Goal: Task Accomplishment & Management: Manage account settings

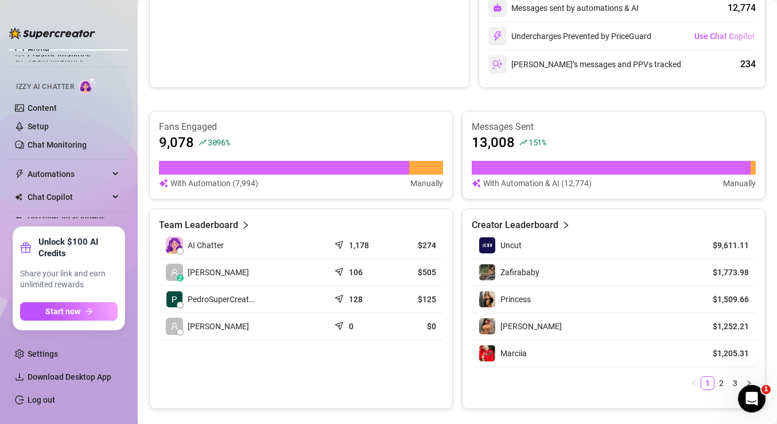
scroll to position [355, 0]
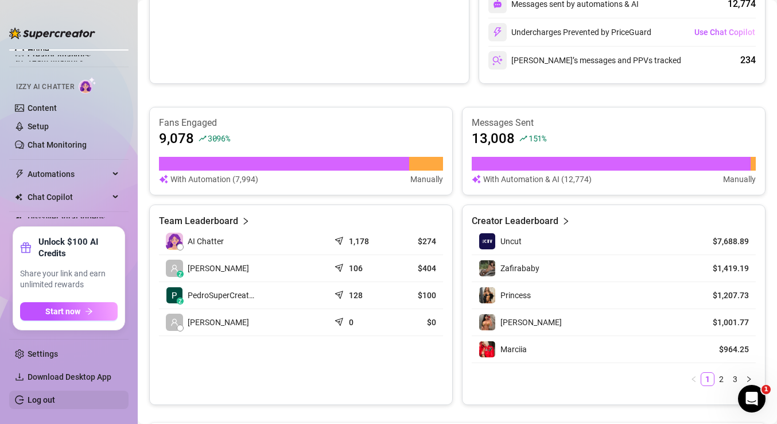
click at [51, 401] on link "Log out" at bounding box center [42, 399] width 28 height 9
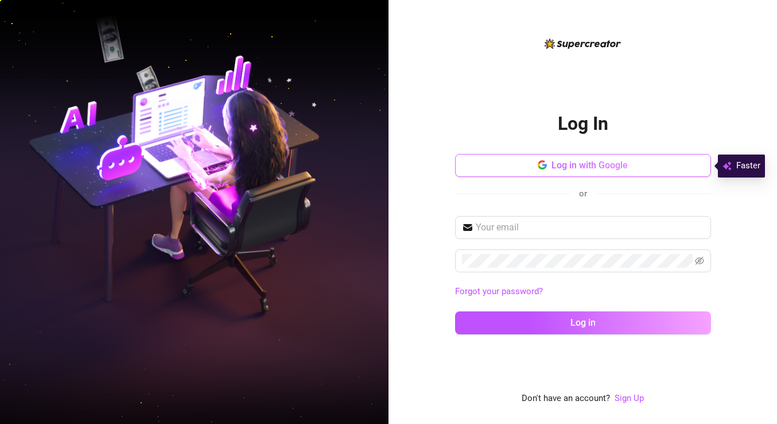
click at [532, 165] on button "Log in with Google" at bounding box center [583, 165] width 256 height 23
